Goal: Information Seeking & Learning: Learn about a topic

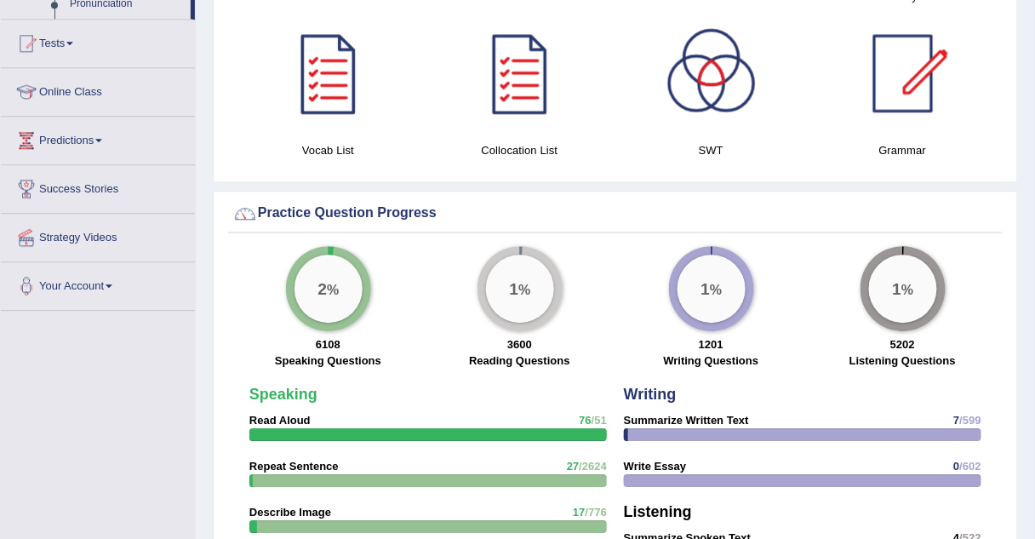
scroll to position [1070, 0]
click at [84, 102] on link "Online Class" at bounding box center [98, 90] width 194 height 43
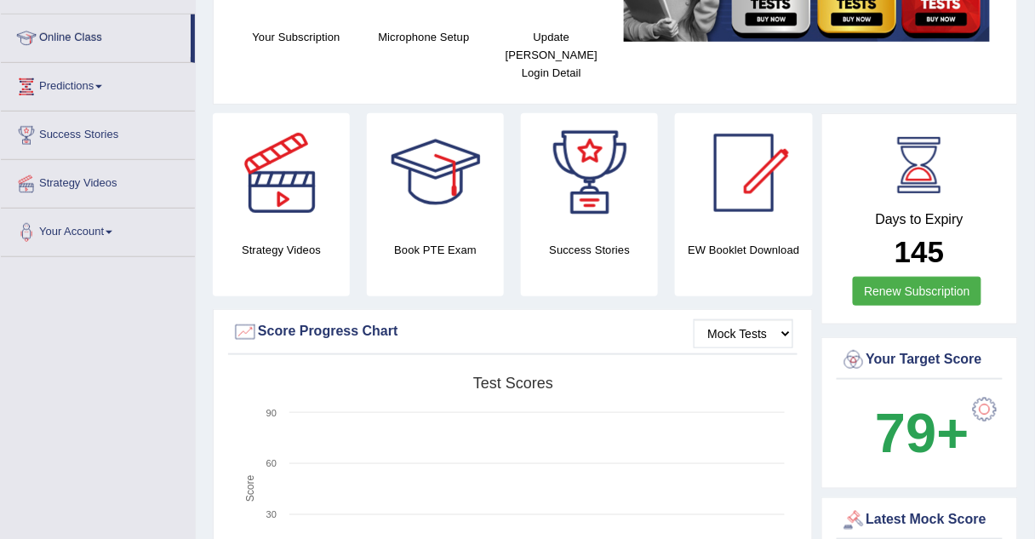
scroll to position [215, 0]
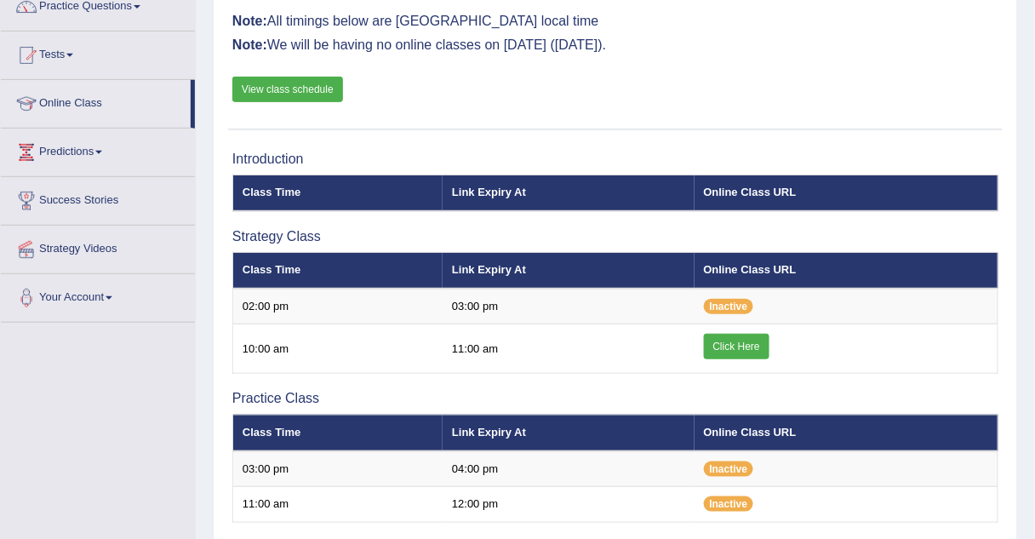
click at [374, 211] on div "Introduction Class Time Link Expiry At Online Class URL Strategy Class Class Ti…" at bounding box center [615, 460] width 774 height 635
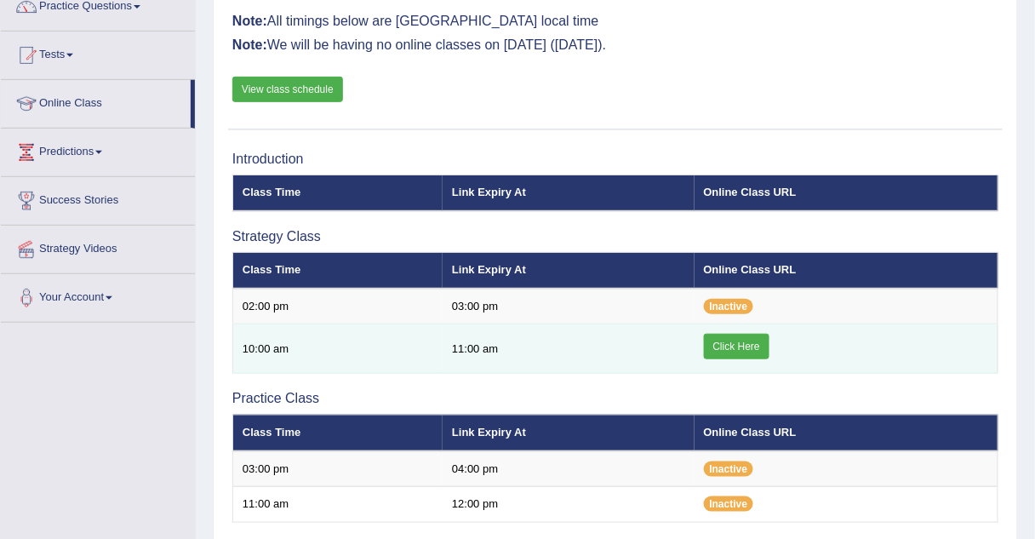
click at [721, 340] on link "Click Here" at bounding box center [737, 347] width 66 height 26
